Goal: Use online tool/utility: Utilize a website feature to perform a specific function

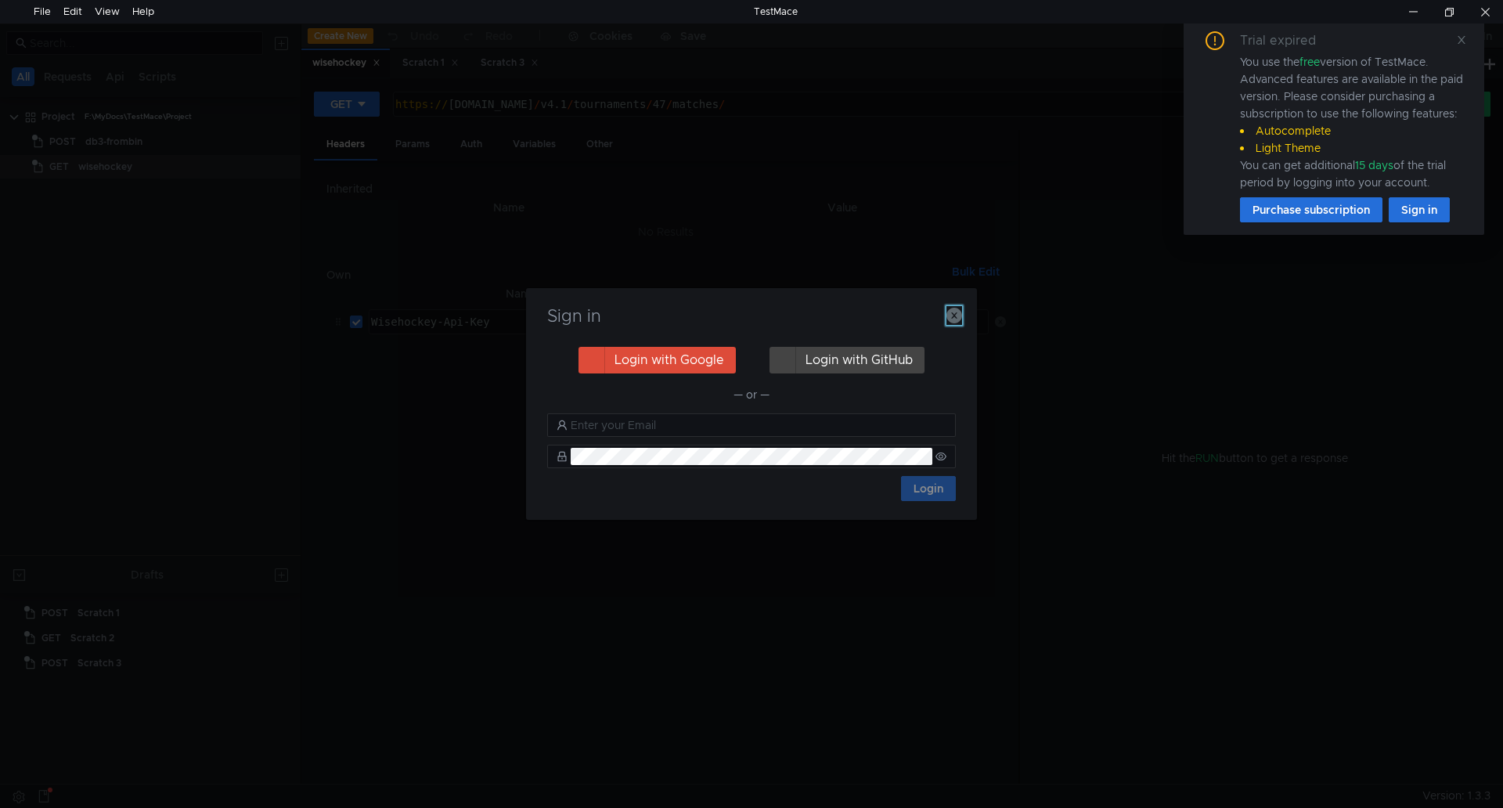
click at [956, 312] on icon "button" at bounding box center [955, 316] width 16 height 16
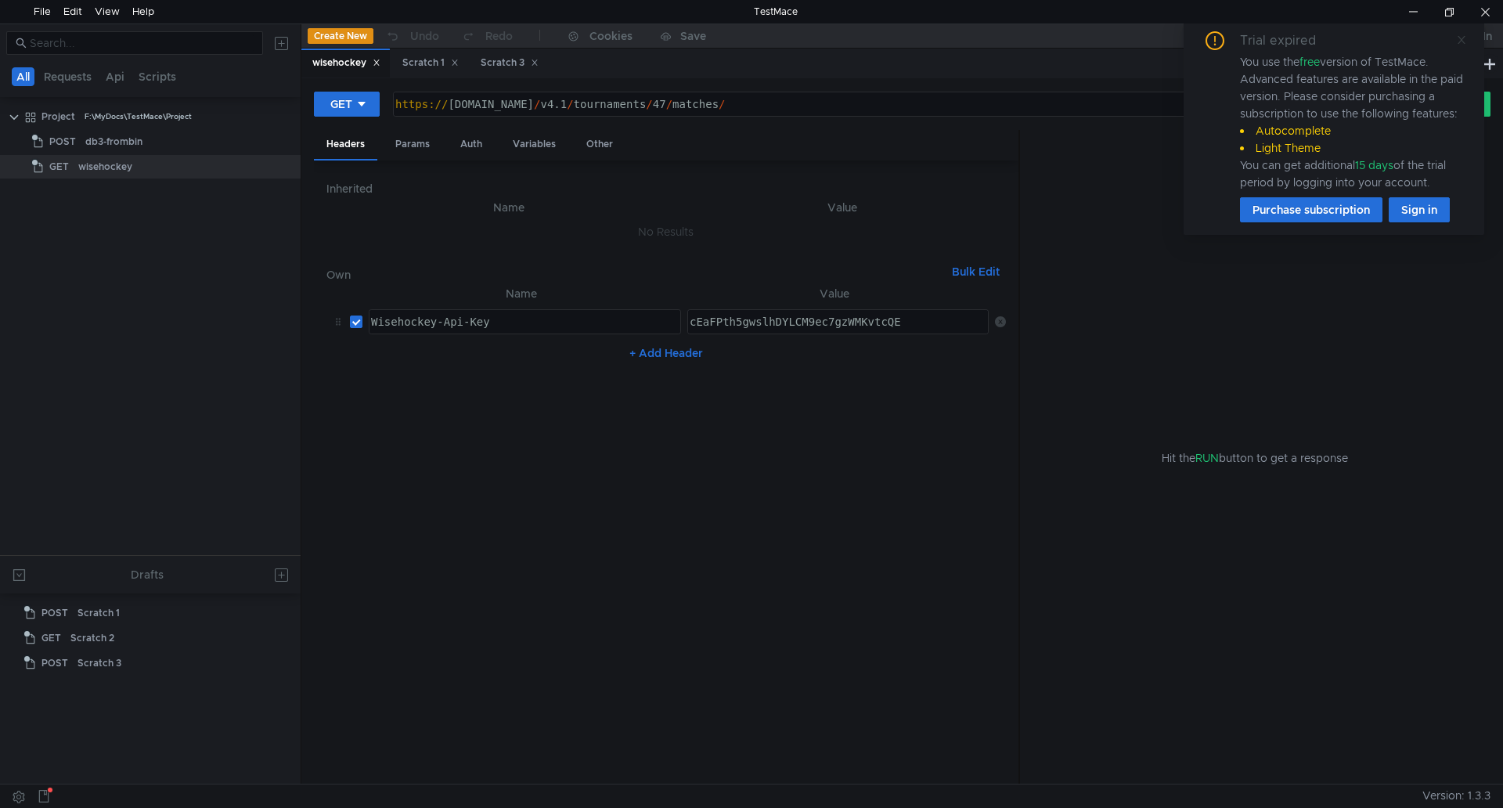
click at [1459, 40] on icon at bounding box center [1461, 39] width 11 height 11
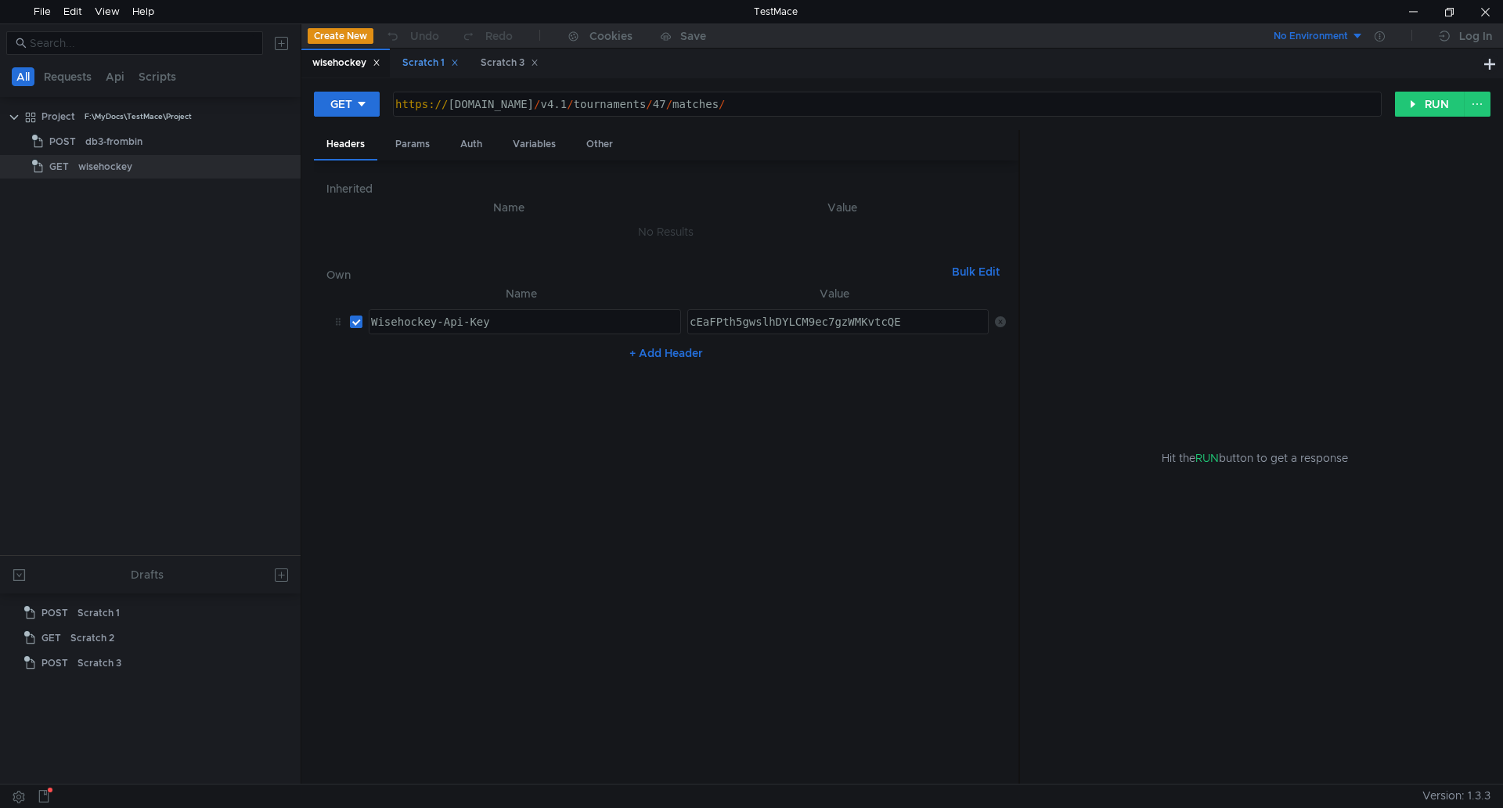
click at [433, 59] on div "Scratch 1" at bounding box center [430, 63] width 56 height 16
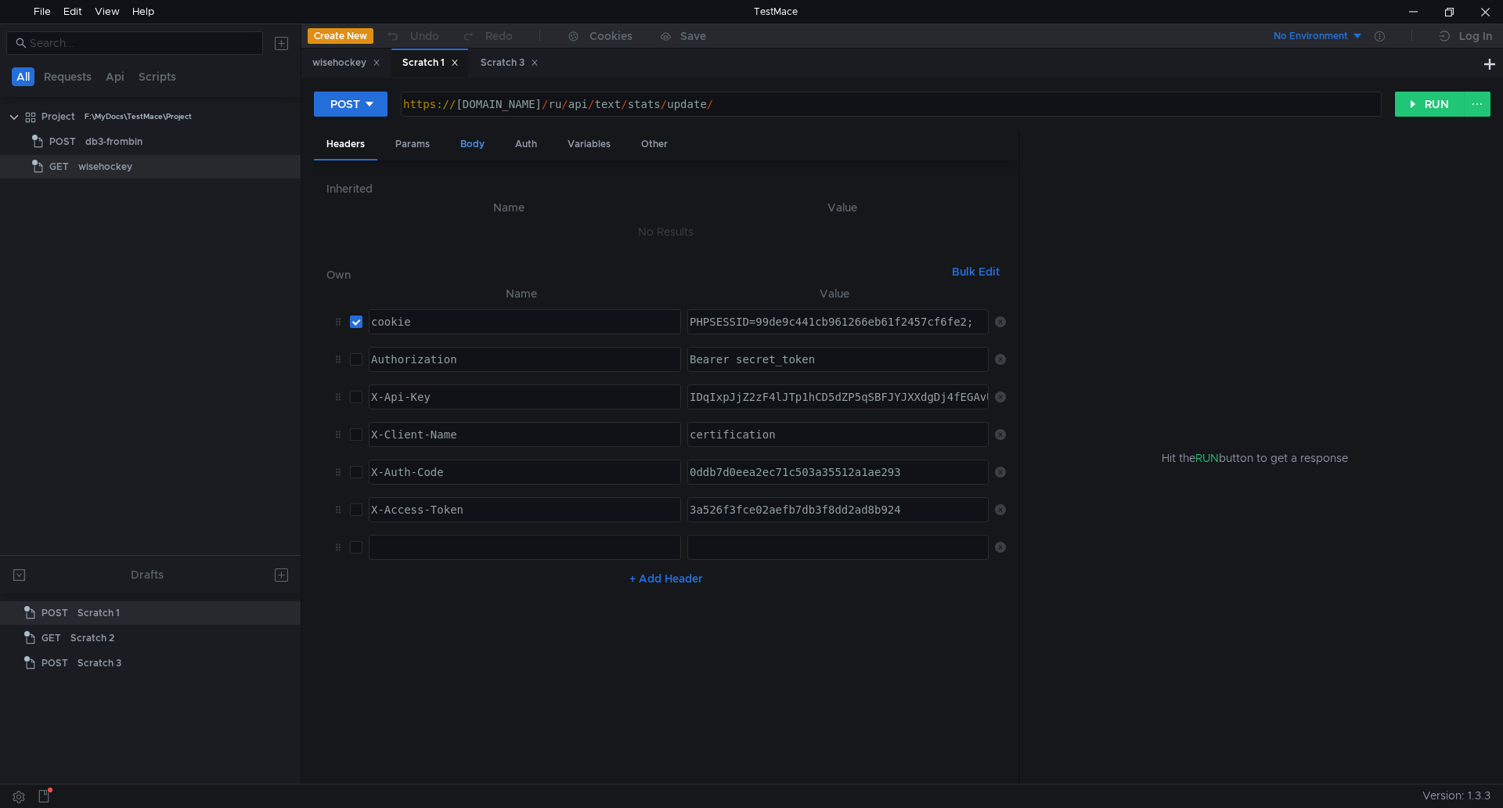
click at [473, 146] on div "Body" at bounding box center [472, 144] width 49 height 29
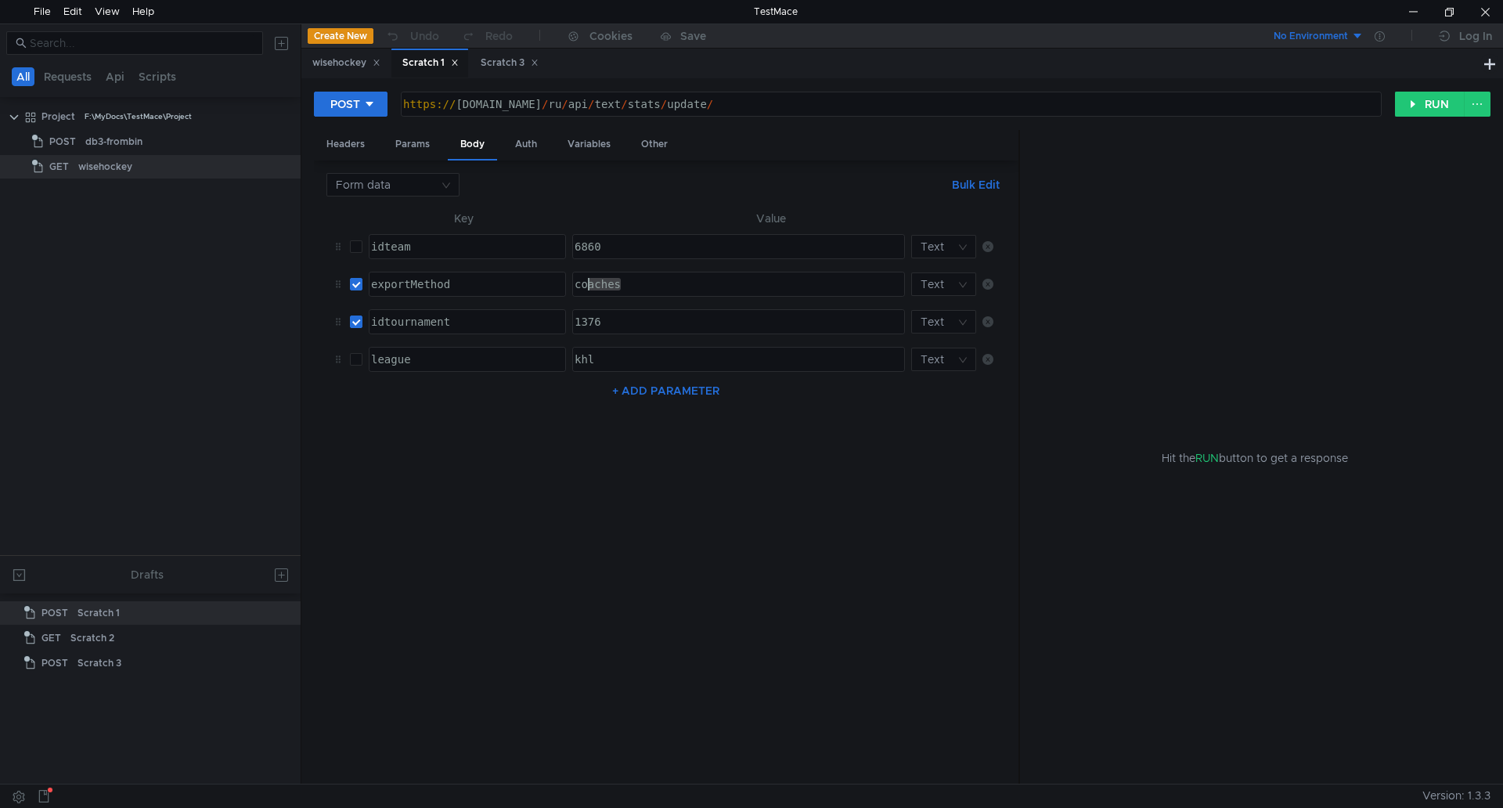
drag, startPoint x: 590, startPoint y: 287, endPoint x: 488, endPoint y: 282, distance: 101.9
click at [488, 282] on tr "exportMethod הההההההההההההההההההההההההההההההההההההההההההההההההההההההההההההההההה…" at bounding box center [667, 284] width 680 height 38
type textarea "teams"
drag, startPoint x: 617, startPoint y: 321, endPoint x: 540, endPoint y: 319, distance: 76.8
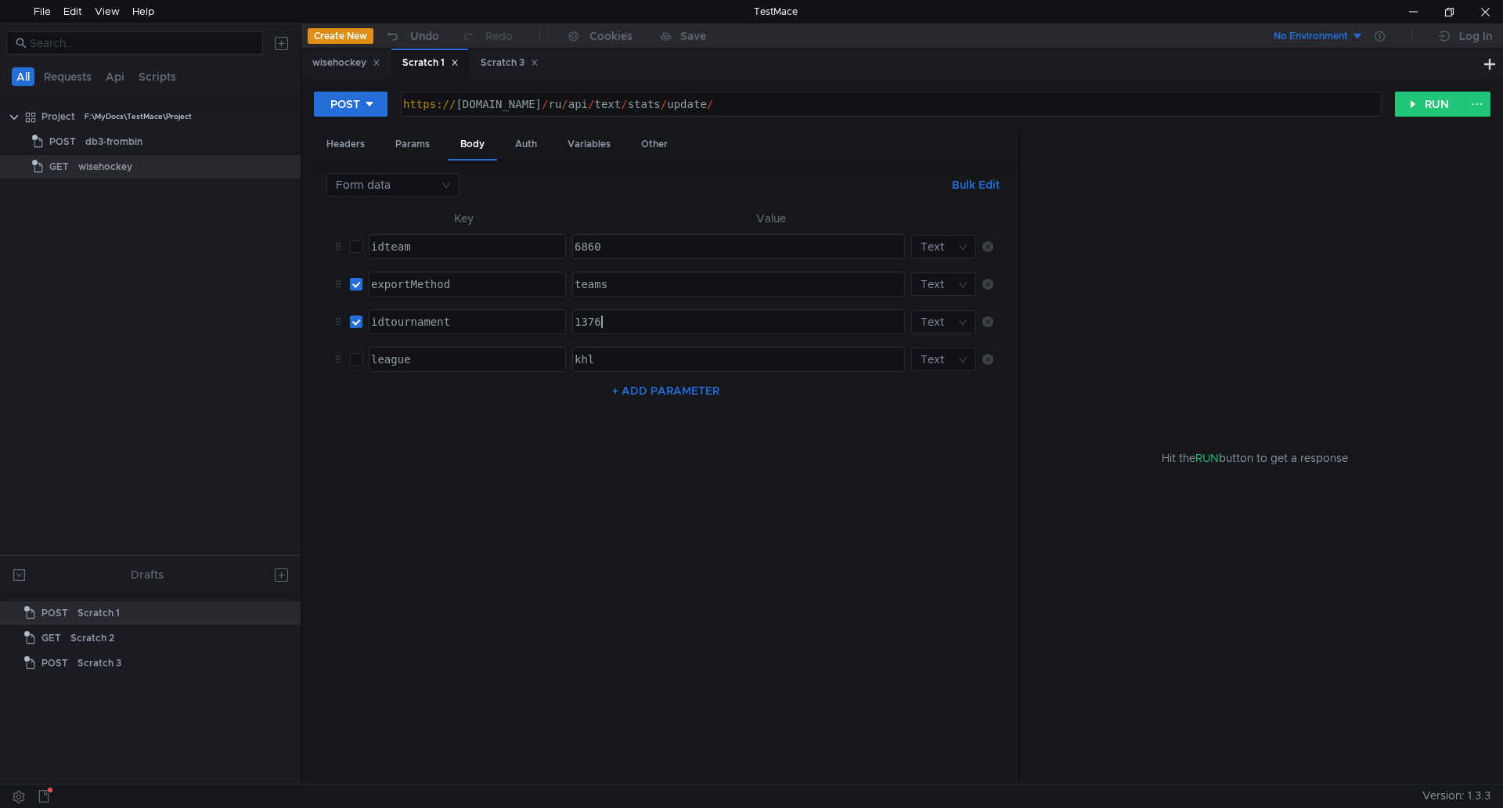
click at [540, 319] on tr "idtournament הההההההההההההההההההההההההההההההההההההההההההההההההההההההההההההההההה…" at bounding box center [667, 322] width 680 height 38
type textarea "1369"
click at [449, 461] on nz-table "Key Value idteam הההההההההההההההההההההההההההההההההההההההההההההההההההההההההההההה…" at bounding box center [667, 490] width 680 height 563
click at [352, 146] on div "Headers" at bounding box center [345, 144] width 63 height 29
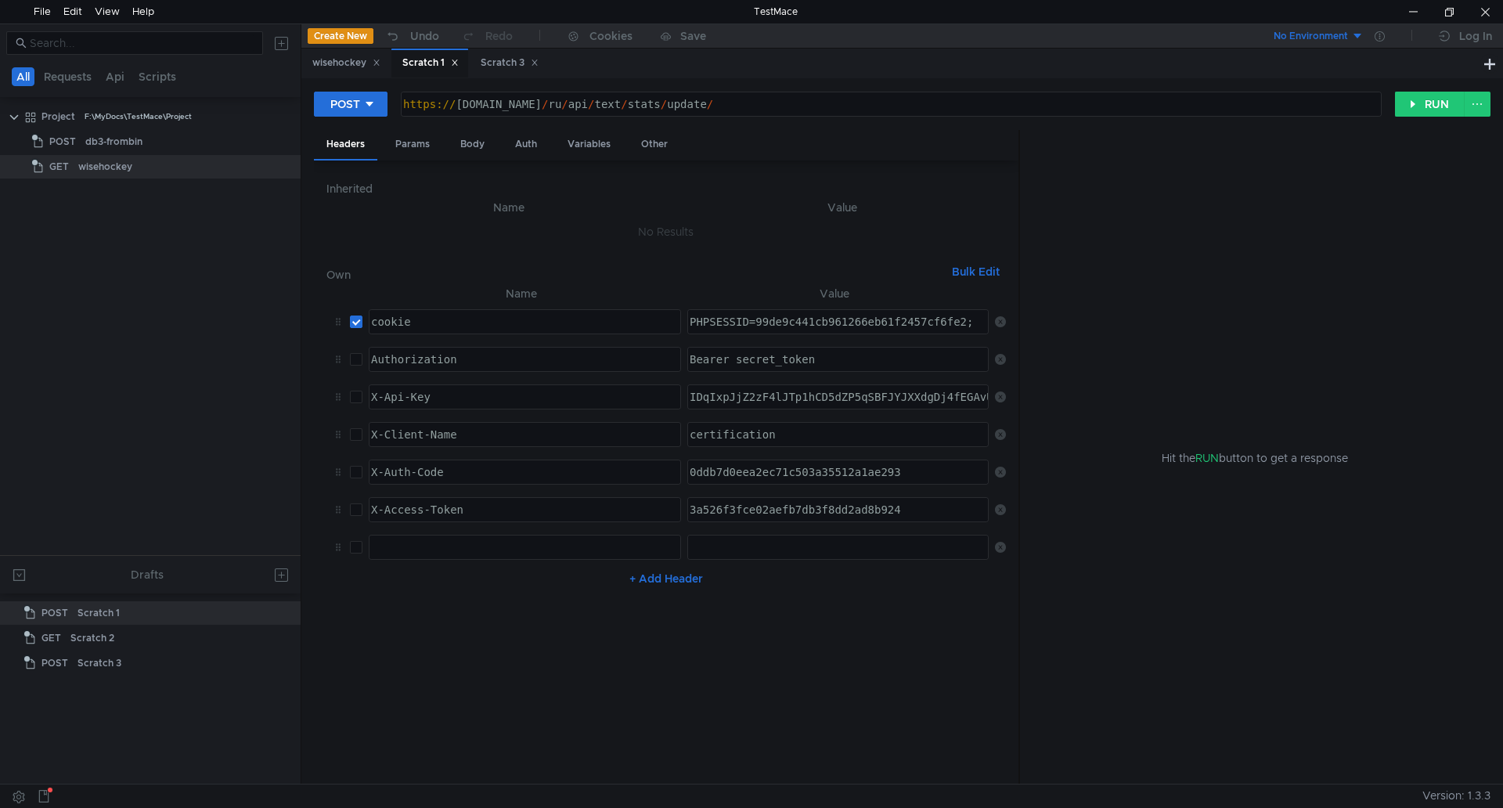
click at [821, 324] on div "PHPSESSID=99de9c441cb961266eb61f2457cf6fe2;" at bounding box center [838, 335] width 303 height 38
paste textarea "60f89b3d33ae1dff8a242b4c0211f4d"
type textarea "PHPSESSID=60f89b3d33ae1dff8a242b4c0211f4d2;"
click at [1438, 103] on button "RUN" at bounding box center [1430, 104] width 70 height 25
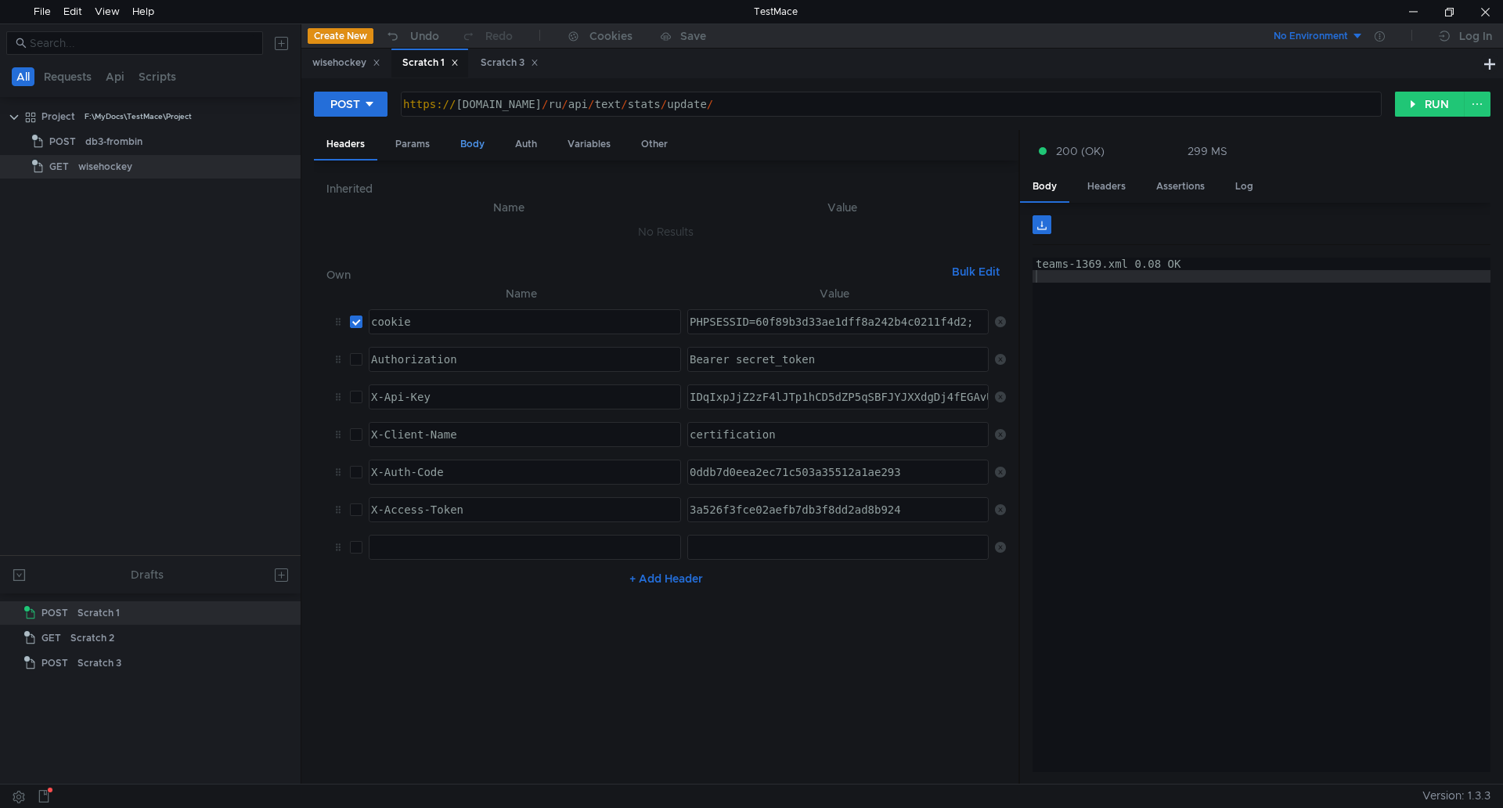
click at [464, 143] on div "Body" at bounding box center [472, 144] width 49 height 29
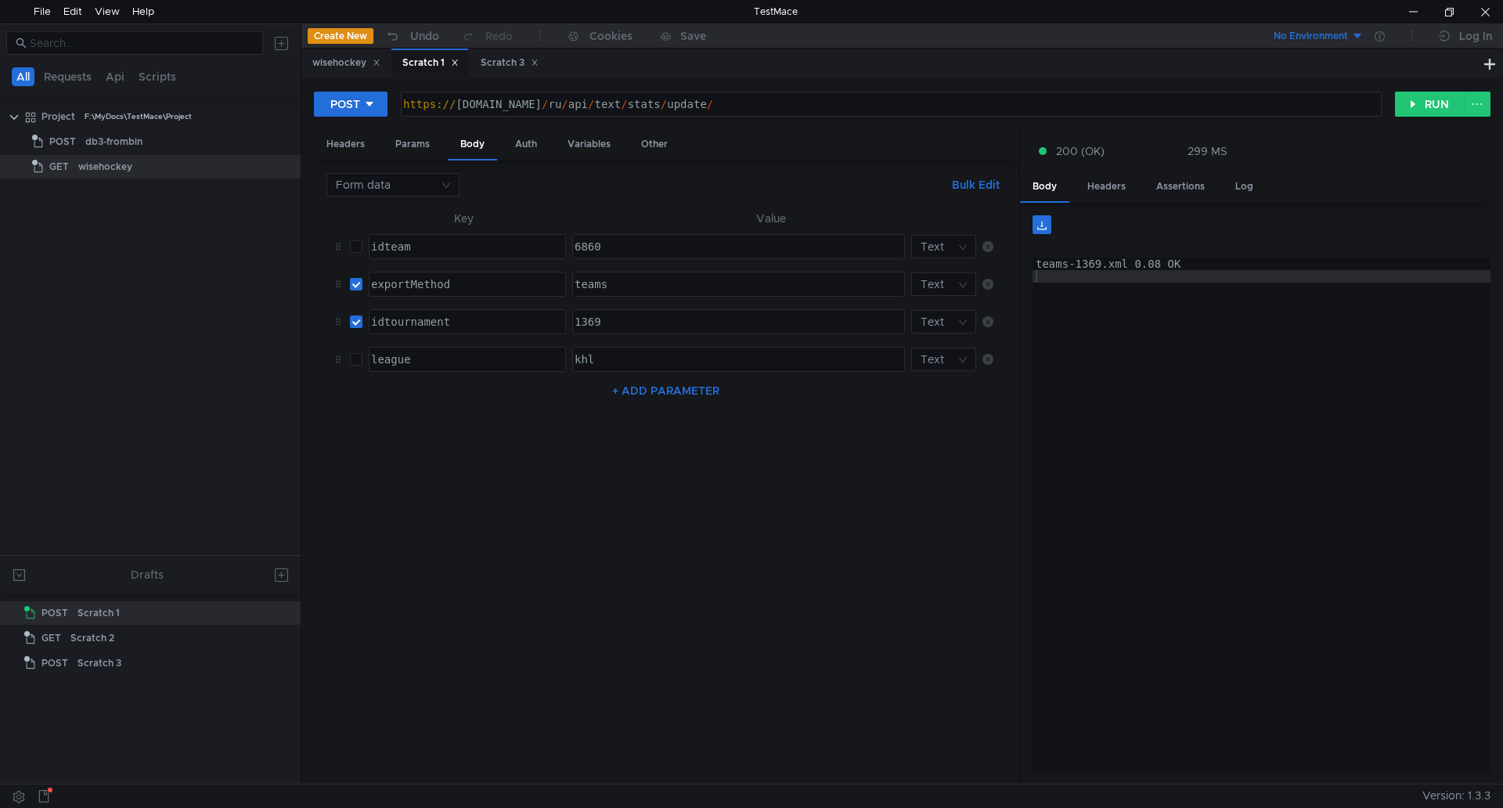
click at [583, 324] on div "1369" at bounding box center [738, 335] width 332 height 38
click at [1414, 103] on button "RUN" at bounding box center [1430, 104] width 70 height 25
drag, startPoint x: 594, startPoint y: 324, endPoint x: 675, endPoint y: 317, distance: 81.7
click at [673, 318] on div "1371" at bounding box center [738, 335] width 332 height 38
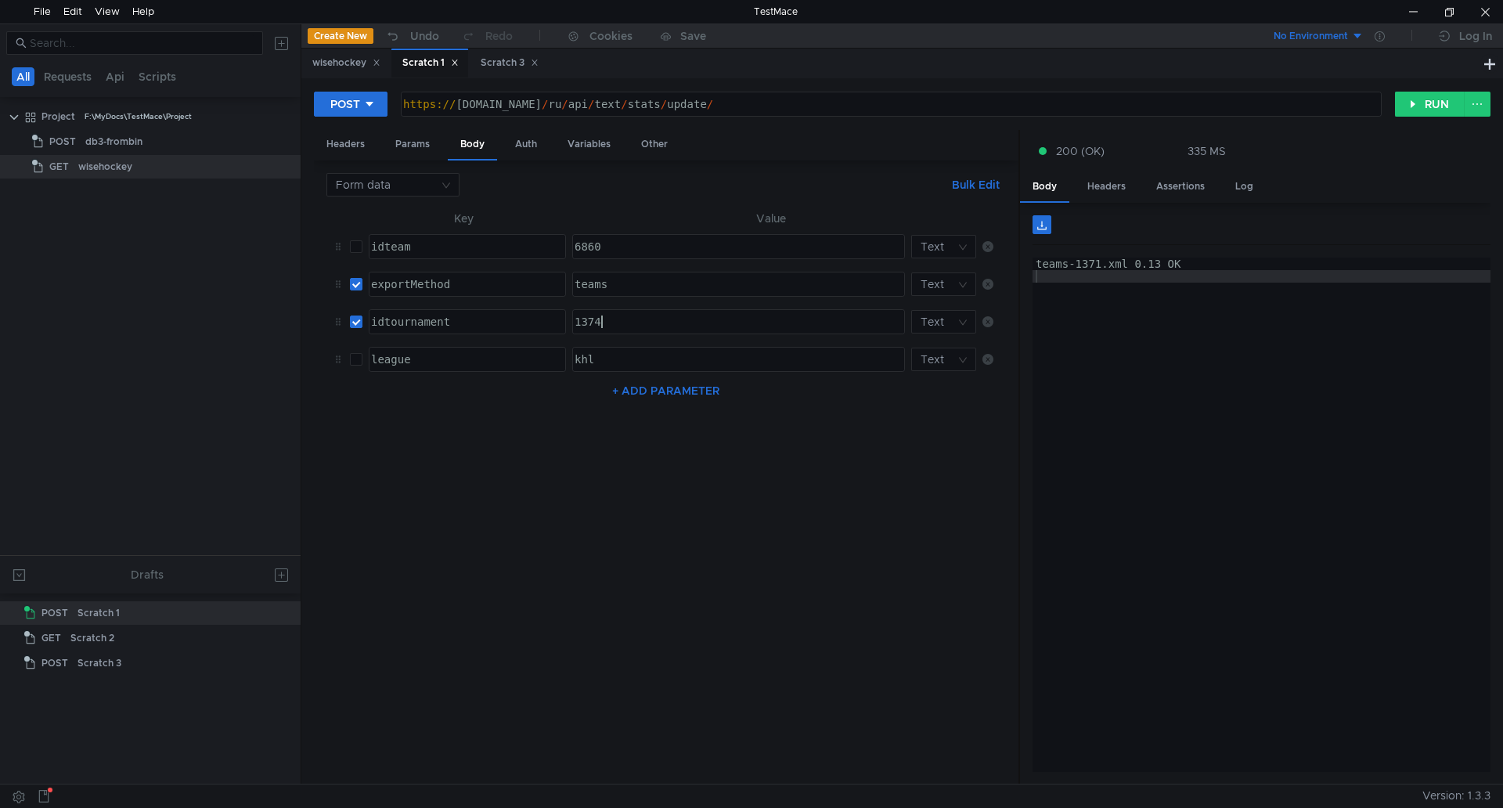
click at [1388, 89] on div "POST https:// db3.khl.ru / ru / api / text / stats / update / ההההההההההההההההה…" at bounding box center [902, 430] width 1202 height 705
click at [1402, 106] on button "RUN" at bounding box center [1430, 104] width 70 height 25
drag, startPoint x: 596, startPoint y: 319, endPoint x: 684, endPoint y: 319, distance: 87.7
click at [658, 319] on div "1374" at bounding box center [738, 335] width 332 height 38
click at [1416, 101] on button "RUN" at bounding box center [1430, 104] width 70 height 25
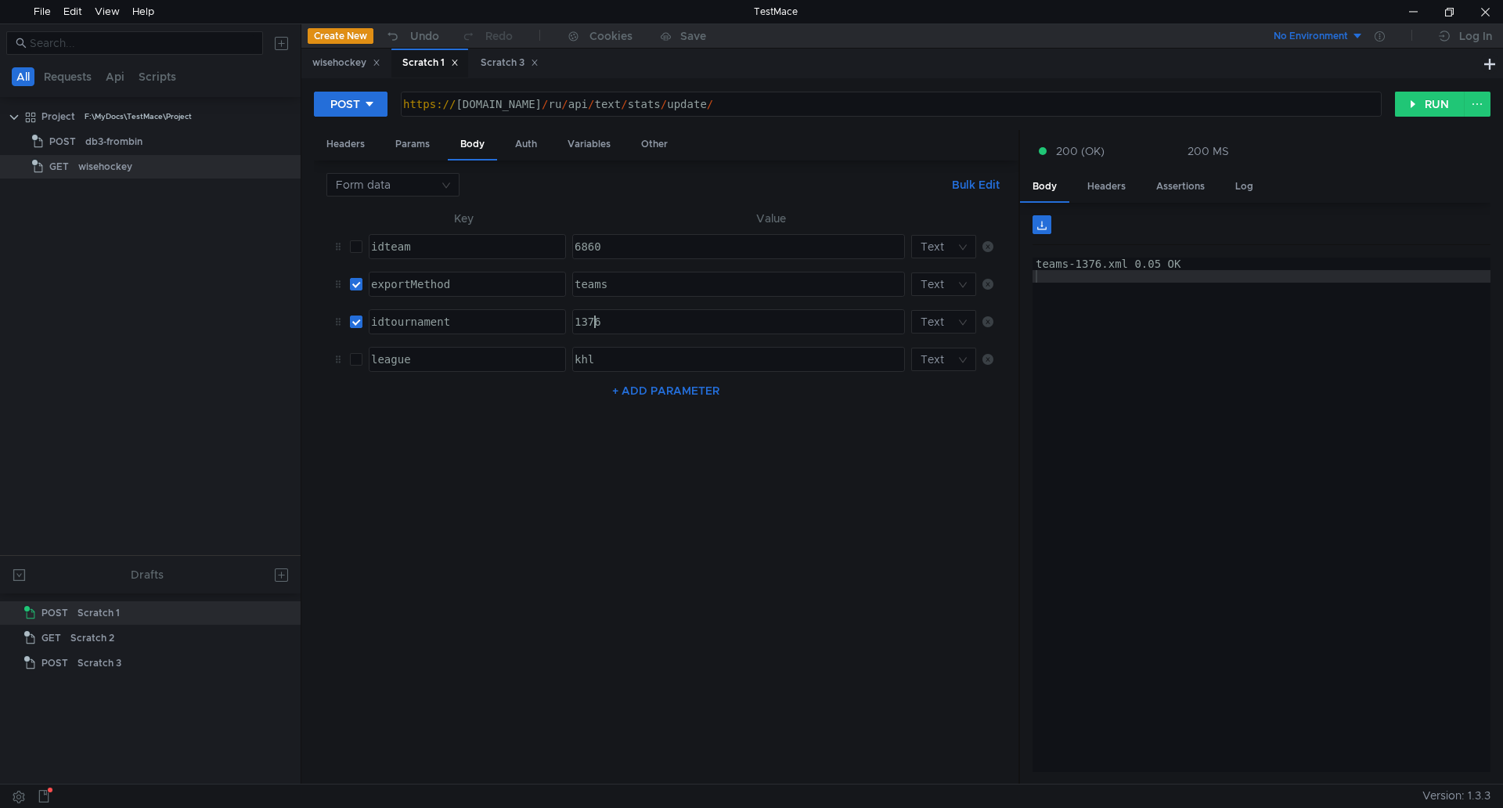
drag, startPoint x: 597, startPoint y: 319, endPoint x: 649, endPoint y: 308, distance: 53.8
click at [629, 318] on div "1376" at bounding box center [738, 335] width 332 height 38
click at [1417, 106] on button "RUN" at bounding box center [1430, 104] width 70 height 25
drag, startPoint x: 604, startPoint y: 319, endPoint x: 557, endPoint y: 318, distance: 47.8
click at [565, 320] on tr "idtournament הההההההההההההההההההההההההההההההההההההההההההההההההההההההההההההההההה…" at bounding box center [667, 322] width 680 height 38
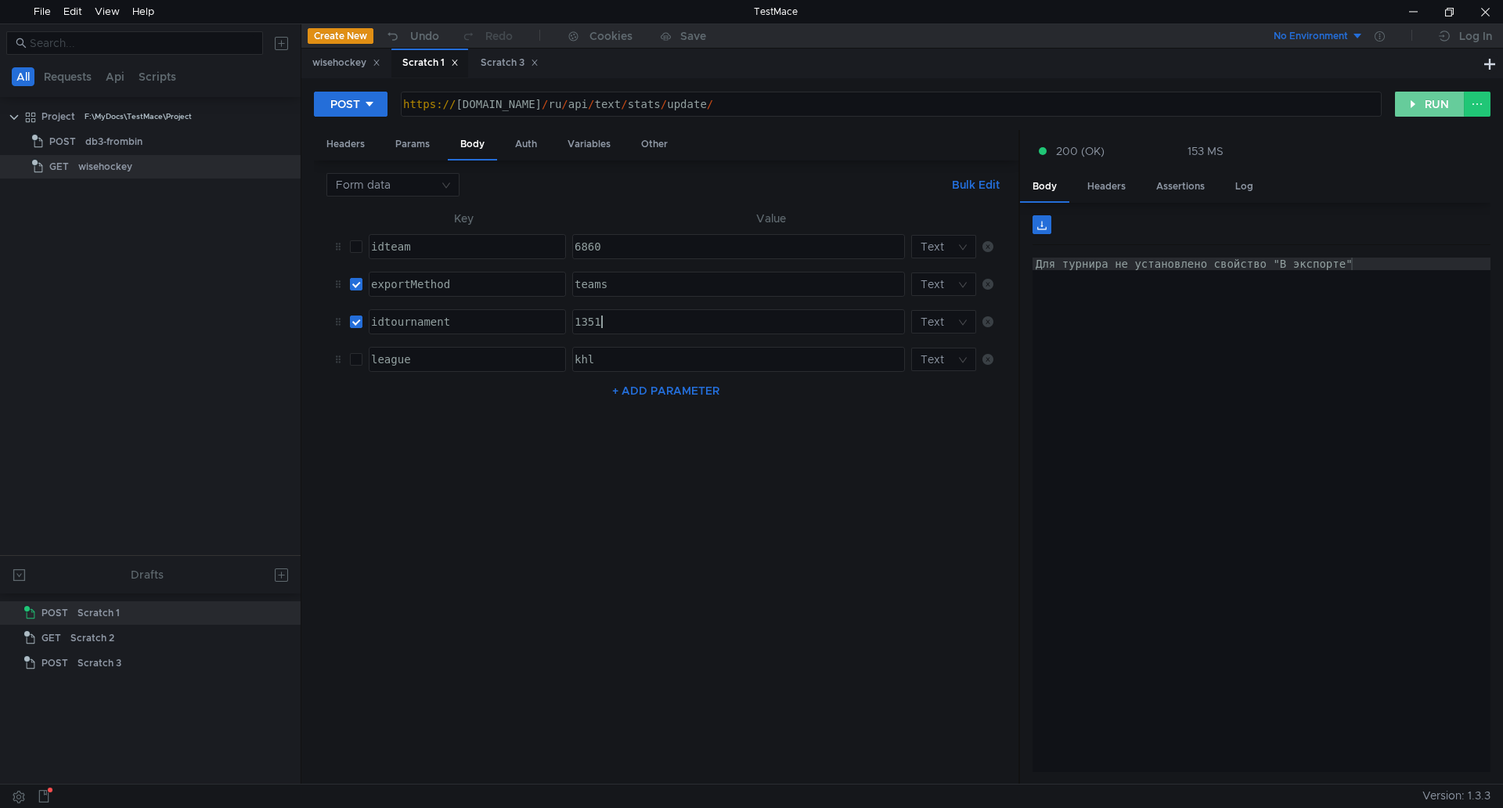
type textarea "1351"
click at [1438, 104] on button "RUN" at bounding box center [1430, 104] width 70 height 25
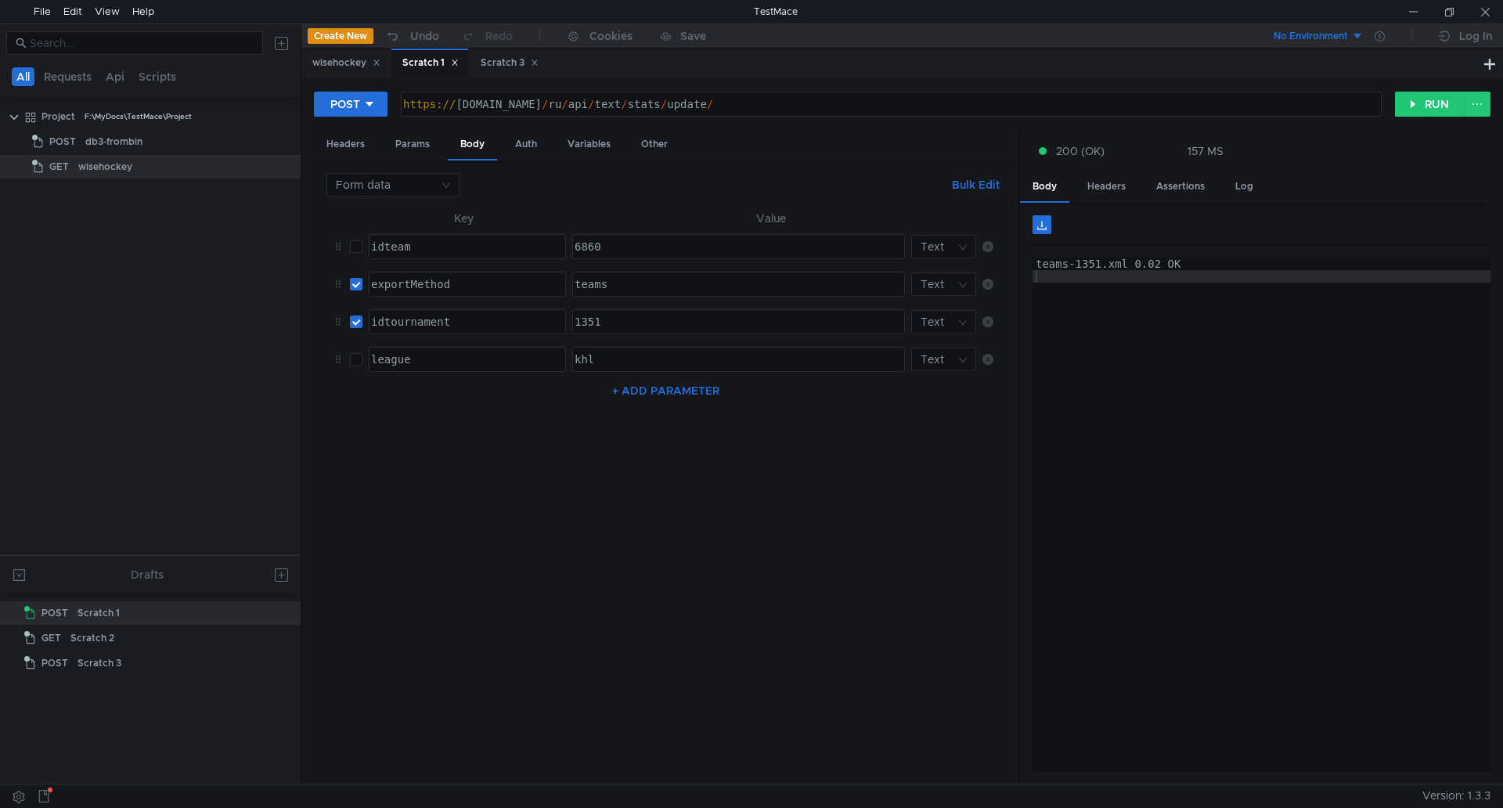
scroll to position [0, 1]
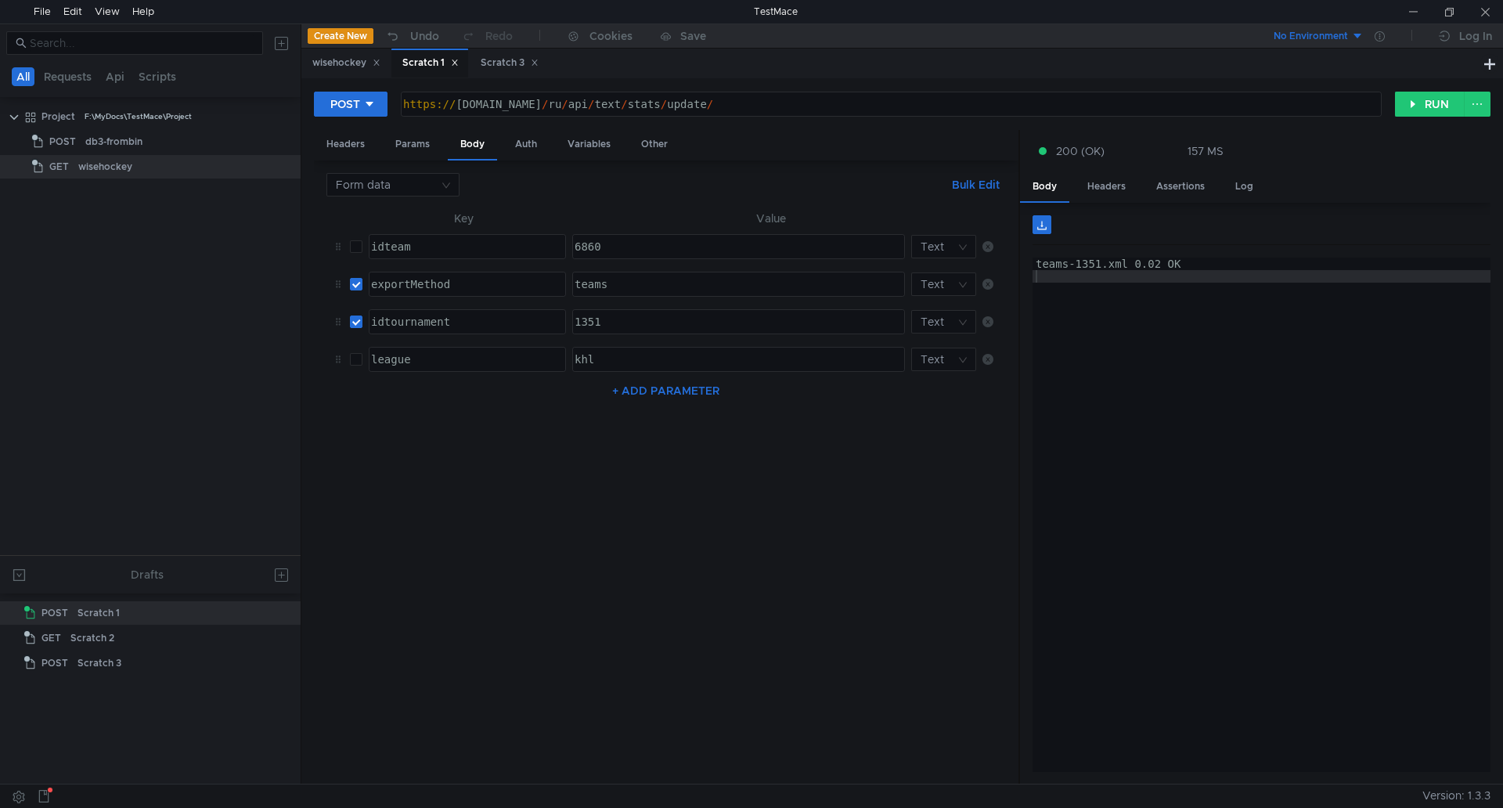
scroll to position [0, 1]
